Goal: Task Accomplishment & Management: Manage account settings

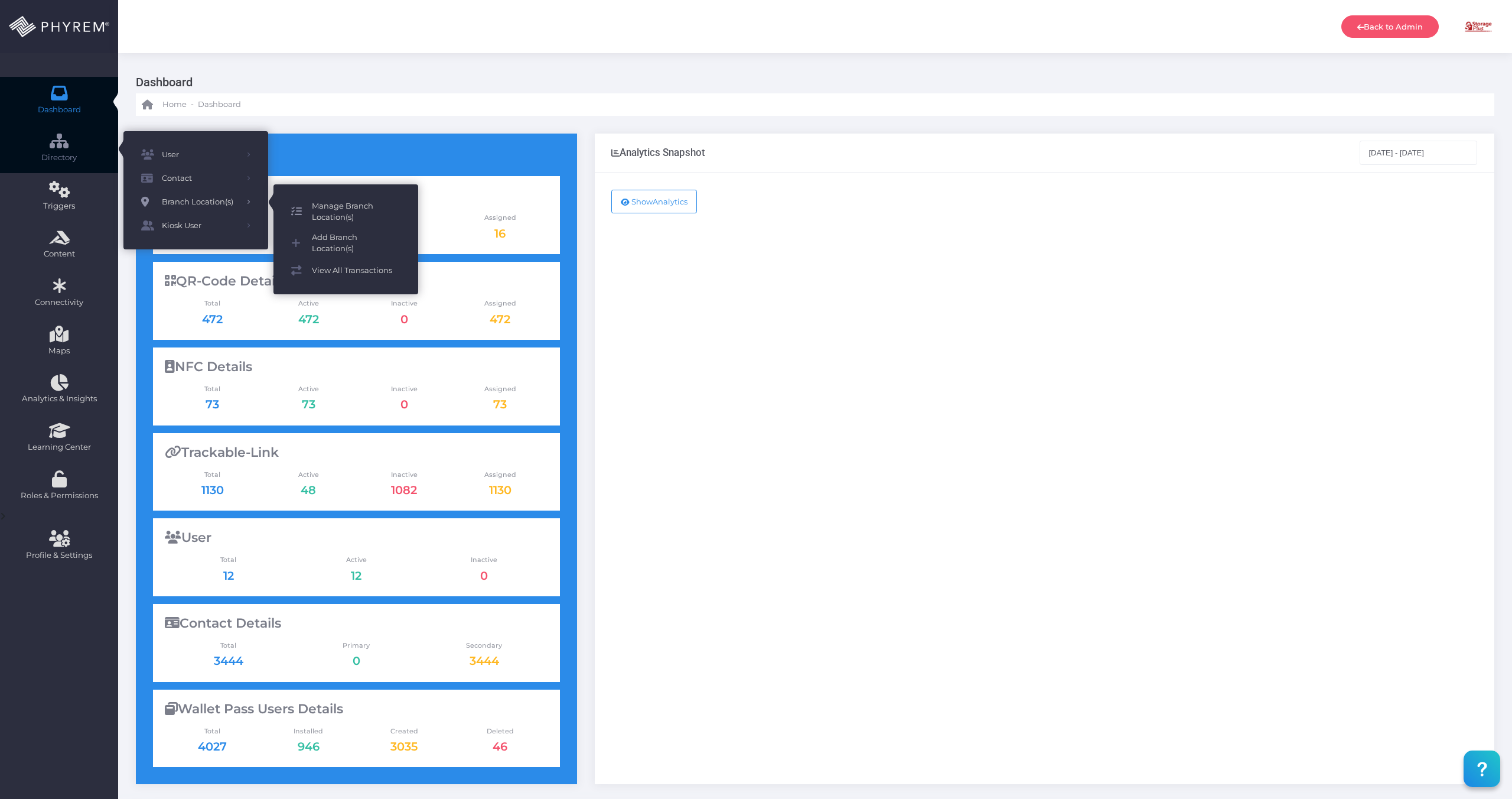
click at [343, 207] on span "Manage Branch Location(s)" at bounding box center [357, 212] width 89 height 23
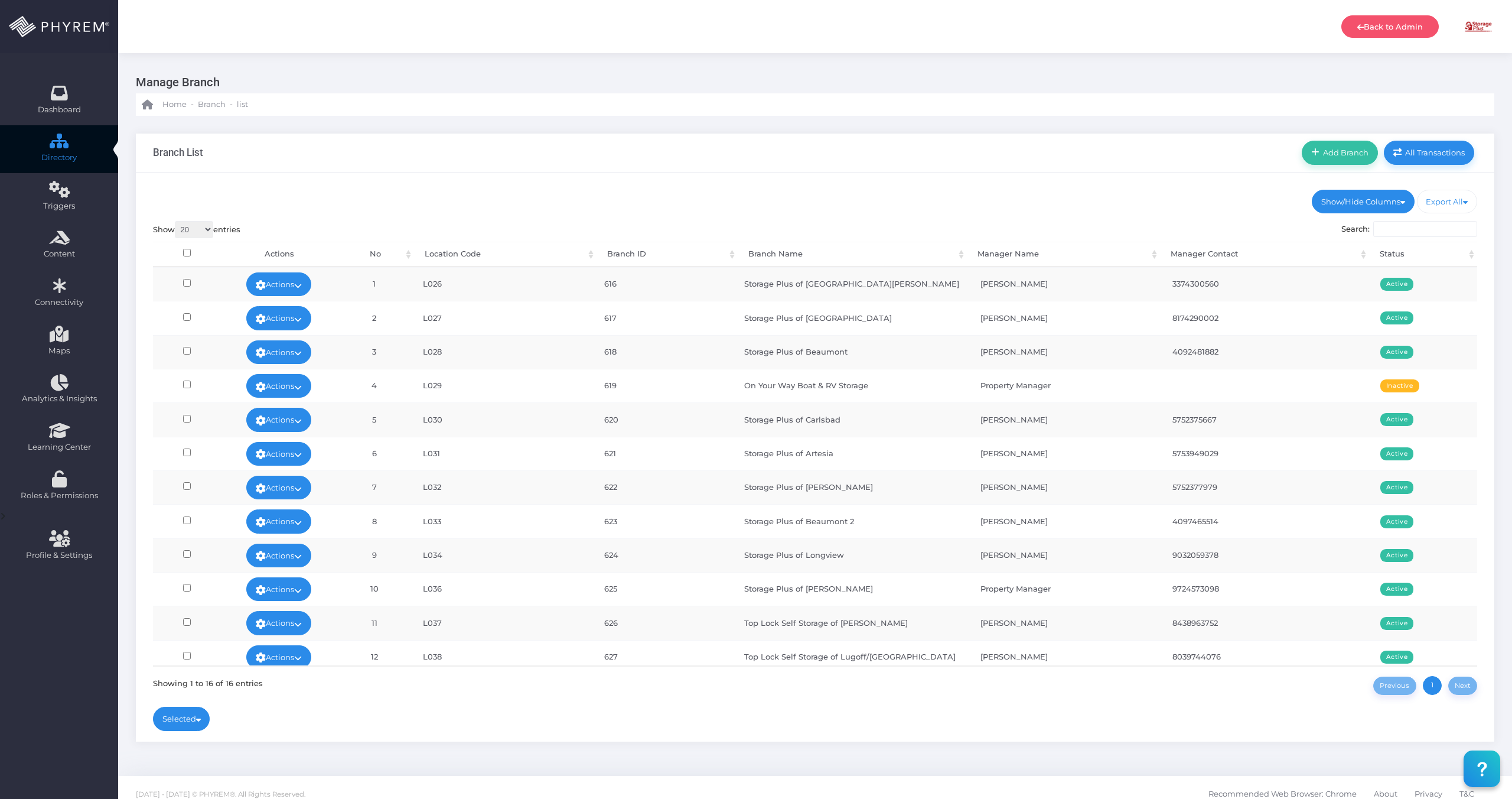
click at [1464, 688] on div "Previous 1 Next" at bounding box center [1425, 684] width 105 height 20
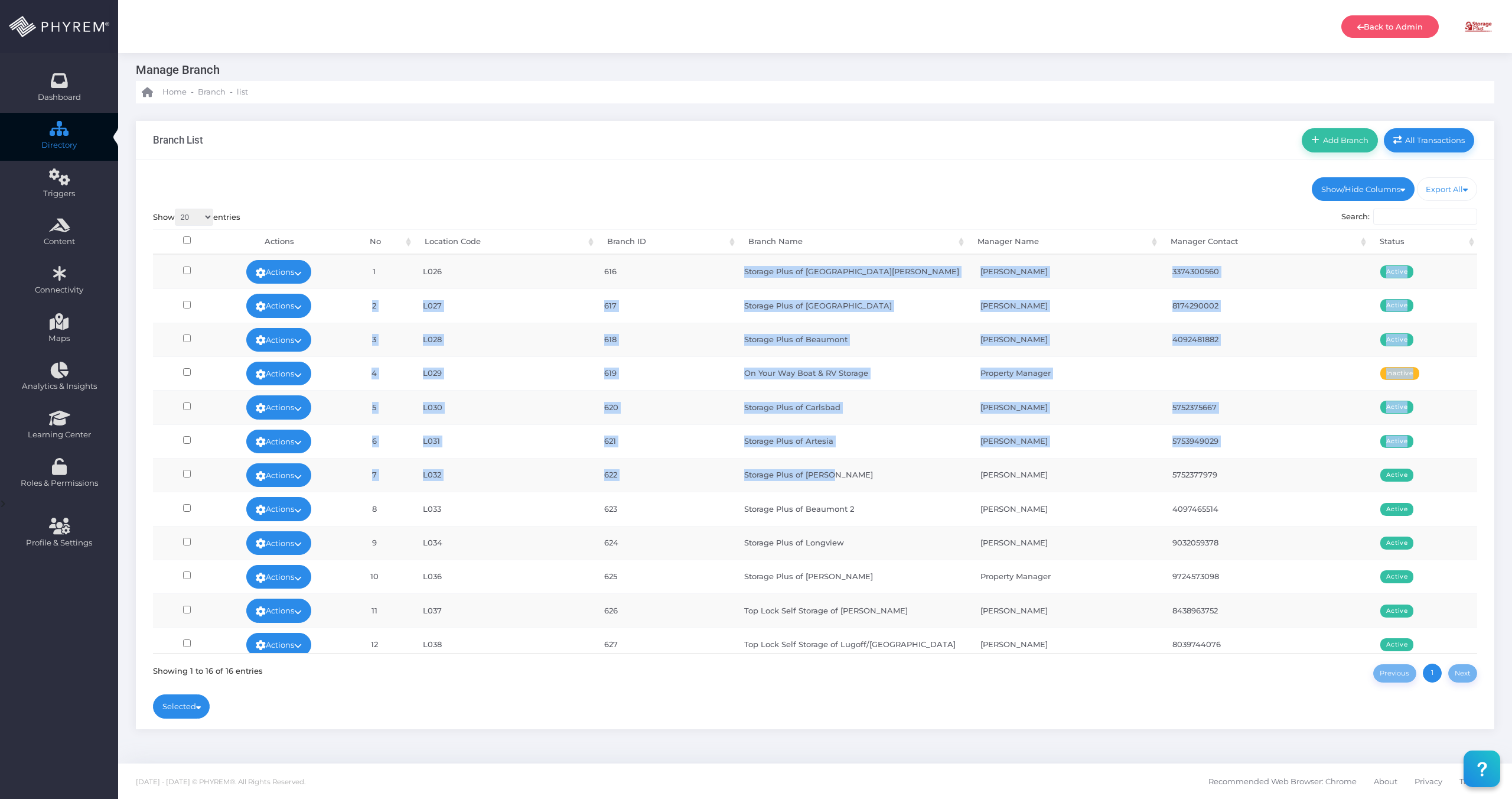
drag, startPoint x: 756, startPoint y: 280, endPoint x: 863, endPoint y: 487, distance: 233.0
click at [863, 487] on tbody "Actions Edit Deactivate Statements Edit StorPatrol Threshold Download Unit List…" at bounding box center [815, 526] width 1325 height 543
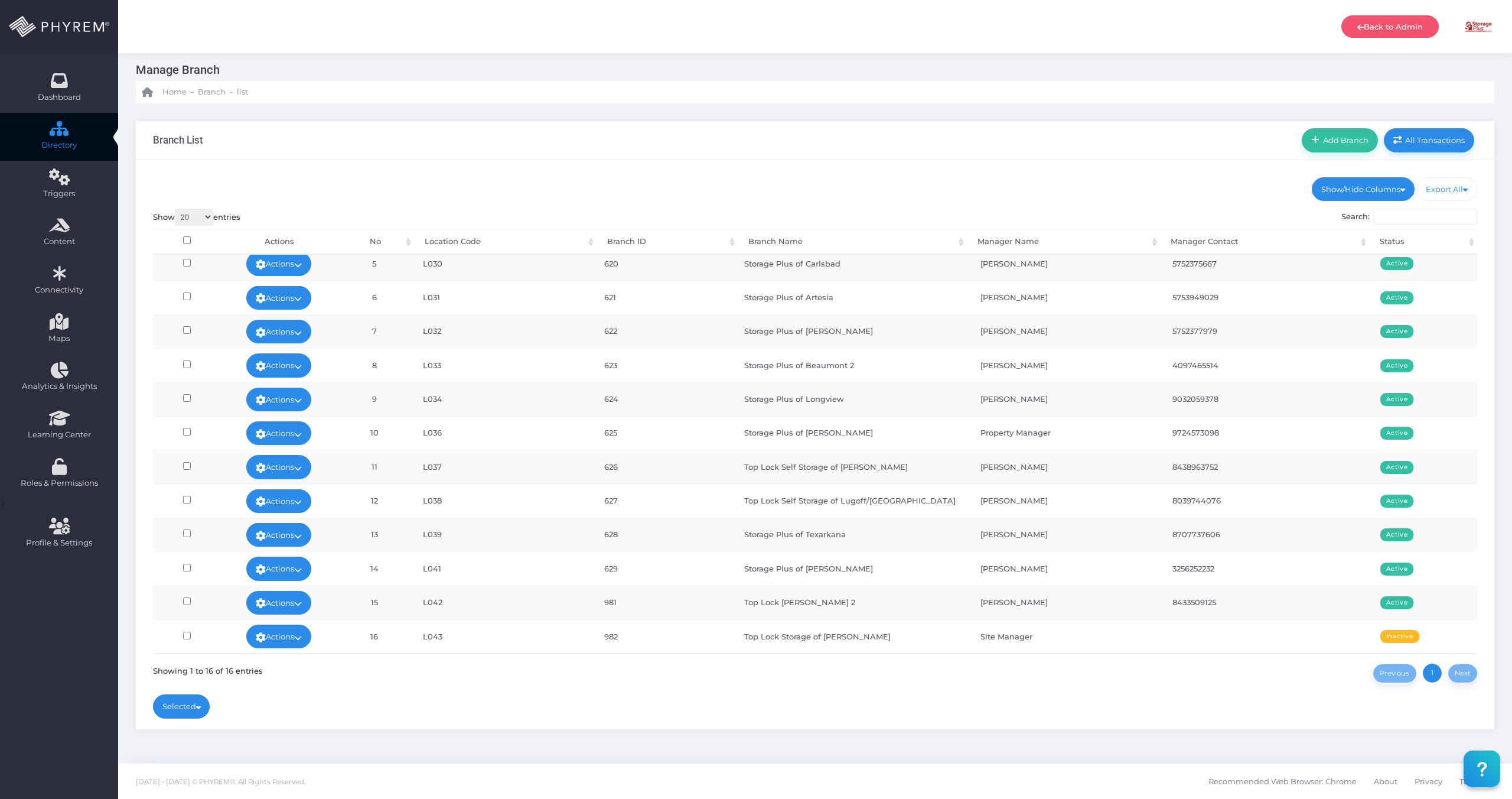
click at [824, 644] on td "Top Lock Storage of Fulton" at bounding box center [852, 636] width 237 height 34
